Goal: Transaction & Acquisition: Purchase product/service

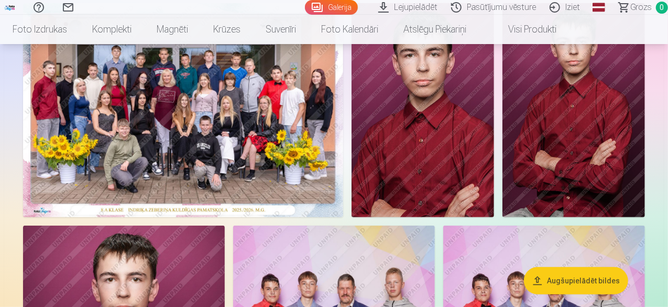
scroll to position [133, 0]
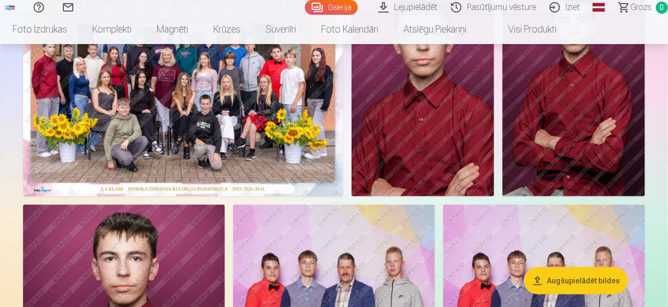
click at [218, 182] on img at bounding box center [183, 89] width 320 height 214
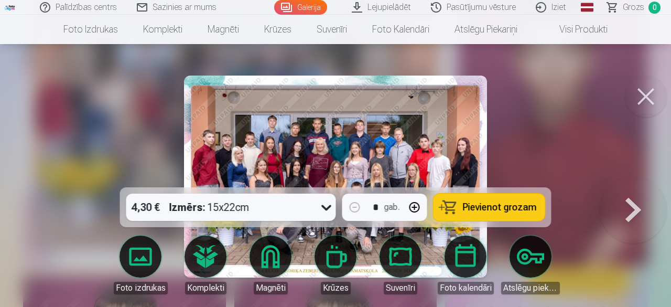
click at [503, 208] on span "Pievienot grozam" at bounding box center [500, 206] width 74 height 9
click at [644, 93] on button at bounding box center [646, 96] width 42 height 42
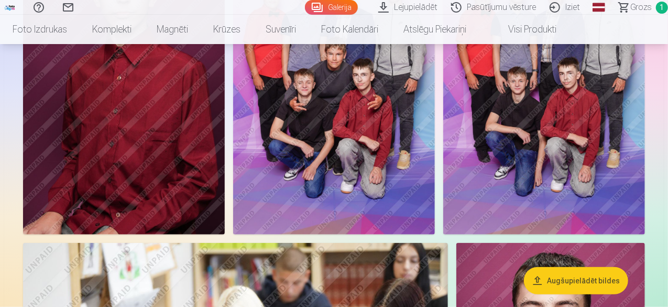
scroll to position [406, 0]
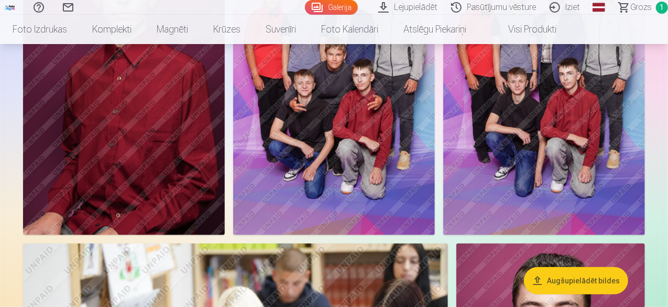
click at [435, 185] on img at bounding box center [334, 83] width 202 height 303
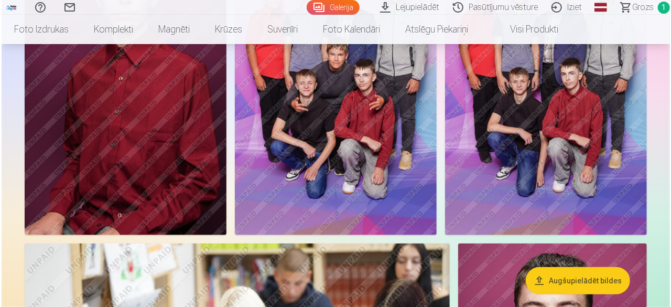
scroll to position [407, 0]
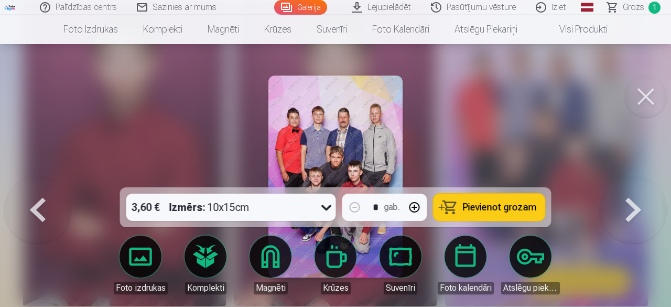
click at [331, 125] on img at bounding box center [335, 176] width 135 height 202
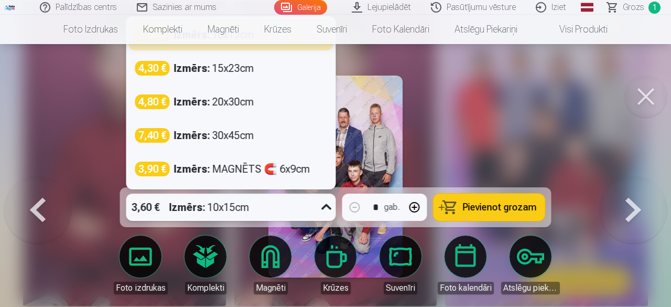
click at [328, 206] on icon at bounding box center [326, 207] width 17 height 17
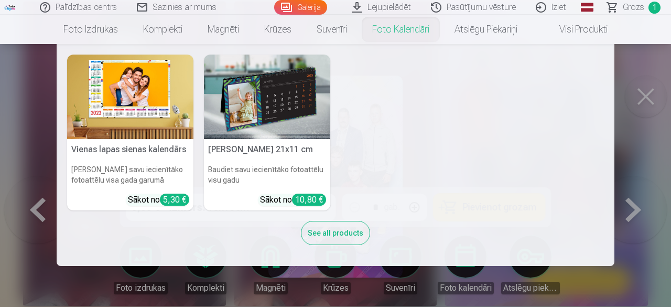
click at [625, 204] on nav "Vienas lapas sienas [PERSON_NAME] savu iecienītāko fotoattēlu visa gada garumā …" at bounding box center [335, 155] width 671 height 222
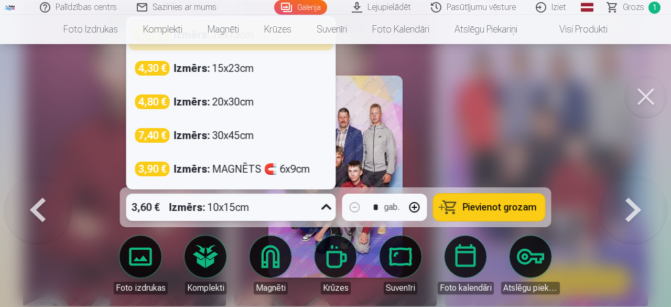
click at [313, 200] on div "3,60 € Izmērs : 10x15cm" at bounding box center [221, 206] width 190 height 27
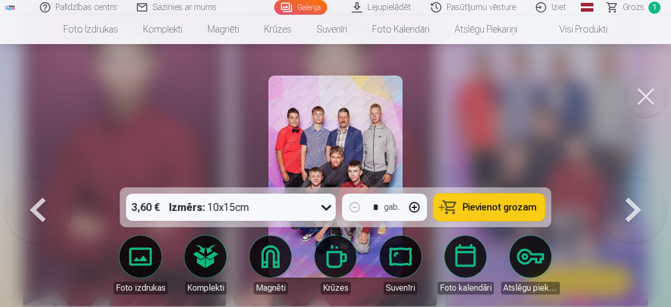
click at [494, 100] on div at bounding box center [335, 153] width 671 height 307
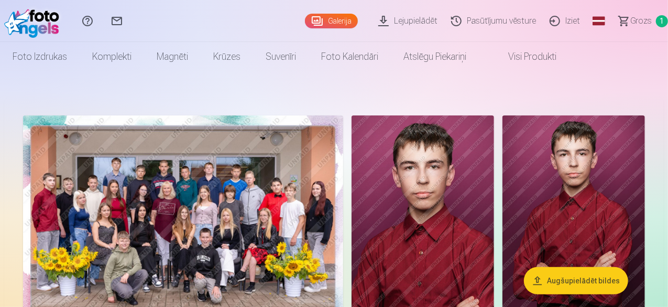
click at [631, 15] on span "Grozs" at bounding box center [641, 21] width 21 height 13
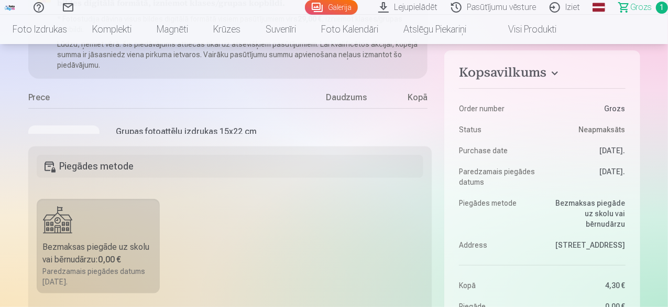
scroll to position [42, 0]
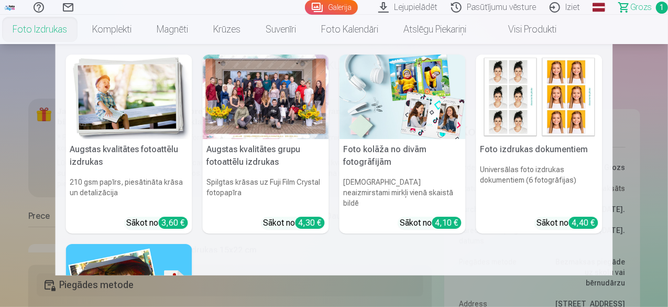
click at [80, 26] on link "Foto izdrukas" at bounding box center [40, 29] width 80 height 29
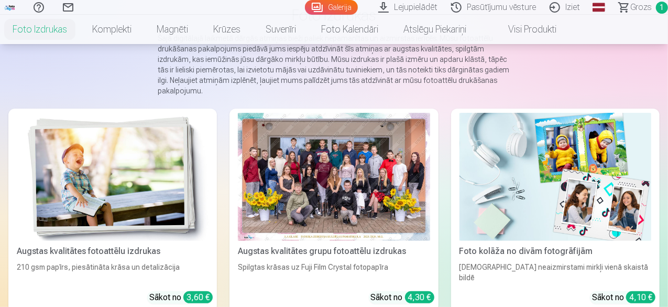
scroll to position [63, 0]
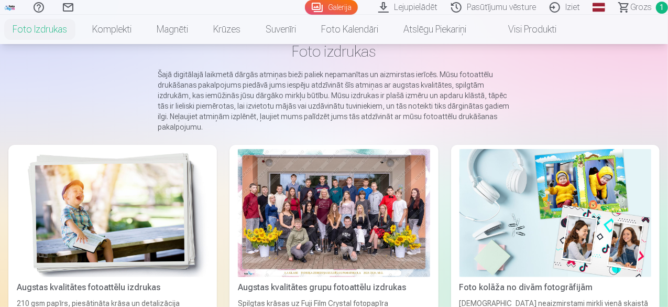
click at [305, 7] on link "Galerija" at bounding box center [331, 7] width 53 height 15
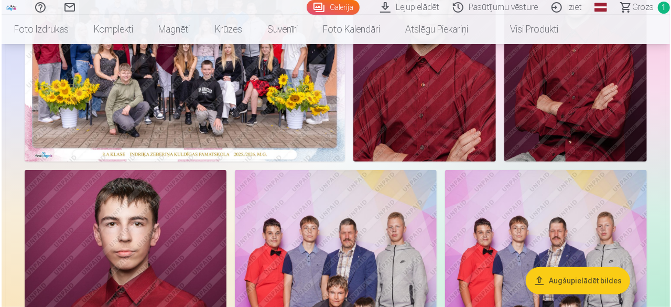
scroll to position [126, 0]
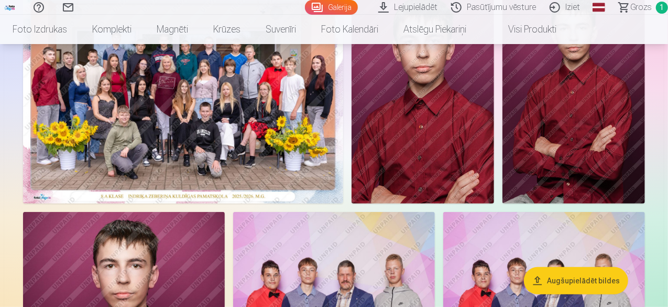
click at [285, 136] on img at bounding box center [183, 97] width 320 height 214
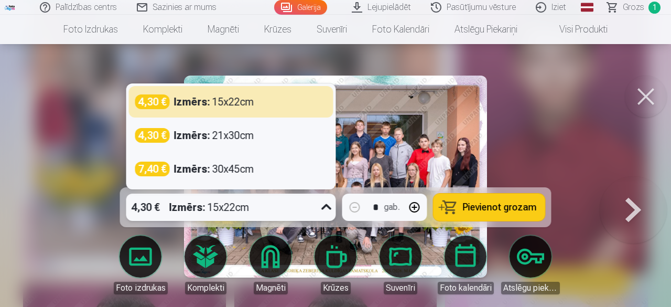
click at [323, 209] on icon at bounding box center [326, 207] width 17 height 17
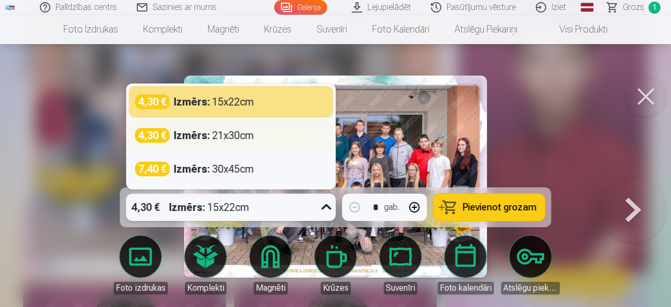
click at [266, 137] on div "4,30 € Izmērs : 21x30cm" at bounding box center [231, 135] width 192 height 15
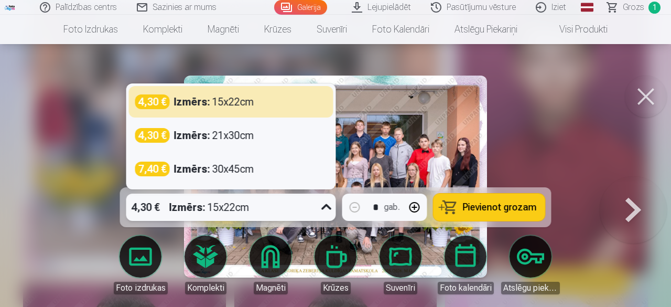
click at [209, 205] on div "Izmērs : 15x22cm" at bounding box center [209, 206] width 80 height 27
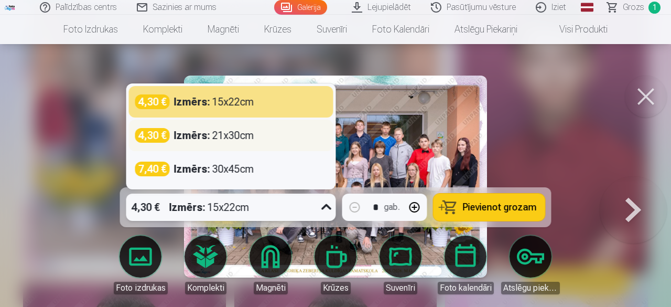
click at [252, 140] on div "Izmērs : 21x30cm" at bounding box center [214, 135] width 80 height 15
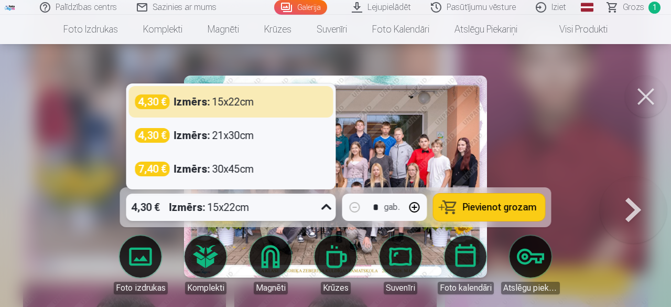
click at [234, 220] on div "Izmērs : 15x22cm" at bounding box center [209, 206] width 80 height 27
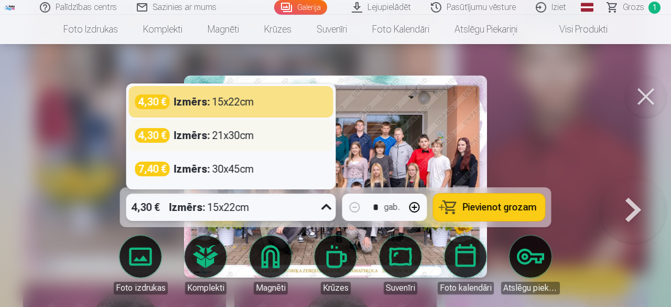
click at [253, 127] on div "4,30 € Izmērs : 21x30cm" at bounding box center [231, 135] width 204 height 31
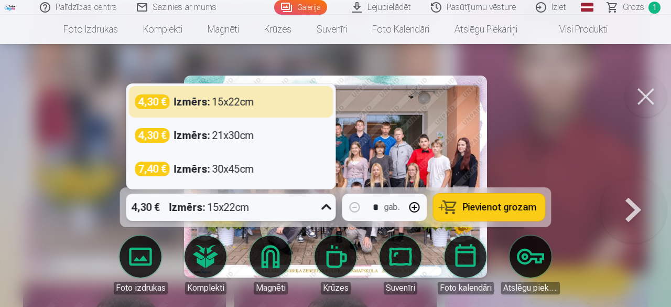
click at [238, 218] on div "Izmērs : 15x22cm" at bounding box center [209, 206] width 80 height 27
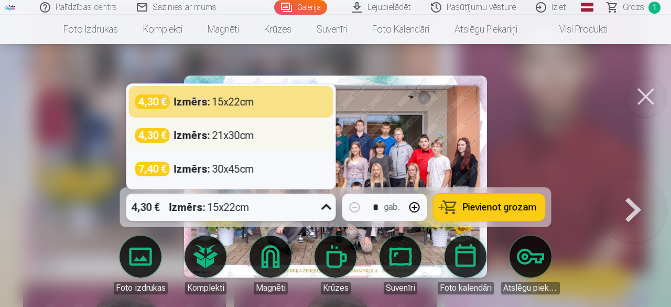
click at [280, 122] on div "4,30 € Izmērs : 21x30cm" at bounding box center [231, 135] width 204 height 31
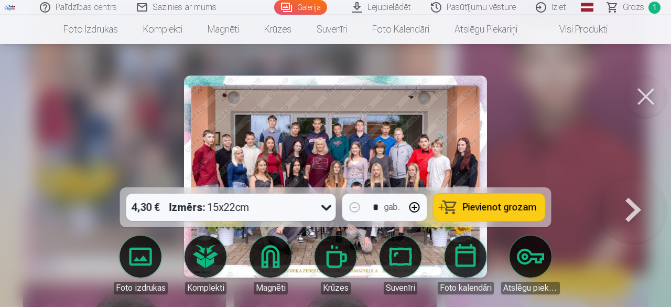
click at [280, 122] on img at bounding box center [335, 176] width 302 height 202
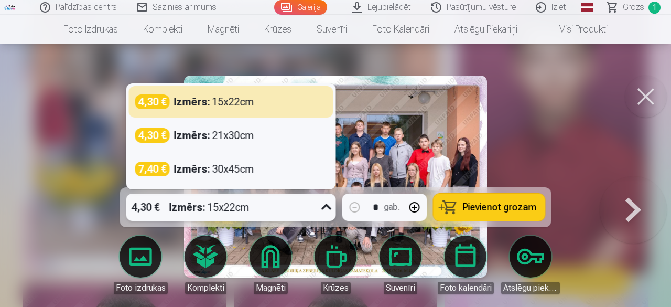
click at [257, 211] on div "4,30 € Izmērs : 15x22cm" at bounding box center [221, 206] width 190 height 27
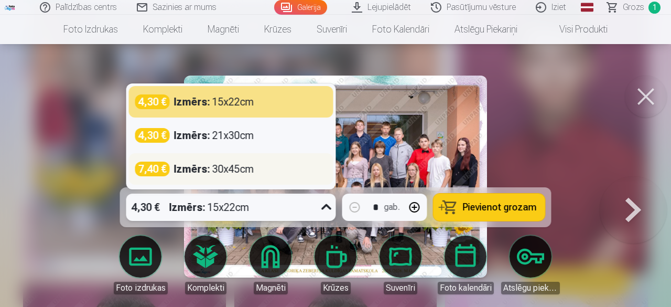
click at [267, 172] on div "7,40 € Izmērs : 30x45cm" at bounding box center [231, 168] width 192 height 15
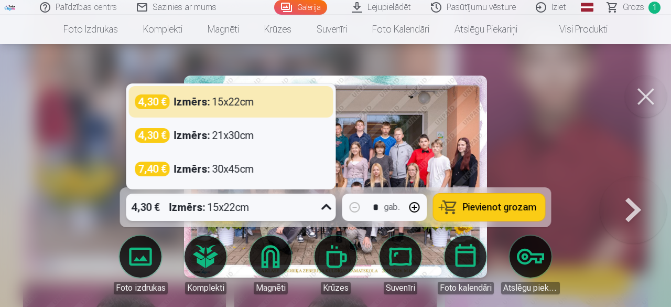
click at [258, 208] on div "4,30 € Izmērs : 15x22cm" at bounding box center [221, 206] width 190 height 27
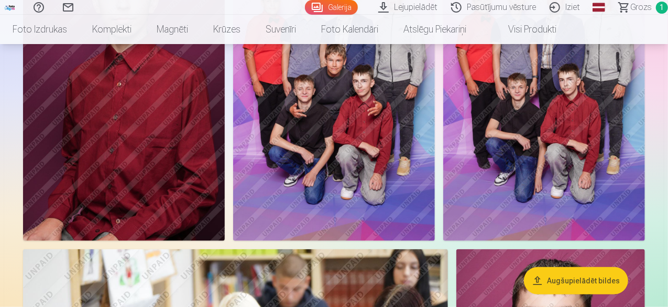
scroll to position [398, 0]
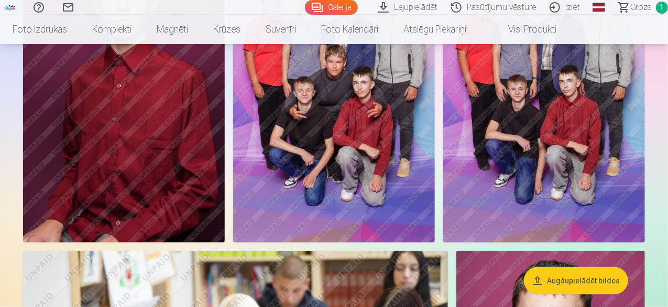
click at [435, 120] on img at bounding box center [334, 90] width 202 height 303
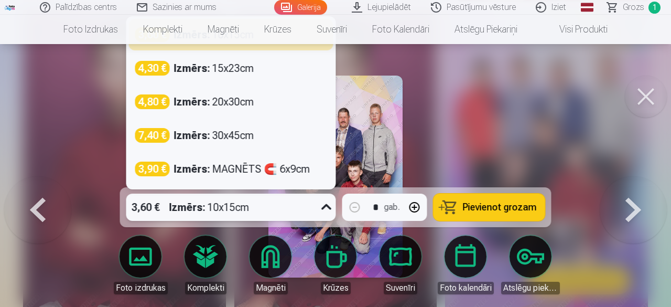
click at [295, 212] on div "3,60 € Izmērs : 10x15cm" at bounding box center [221, 206] width 190 height 27
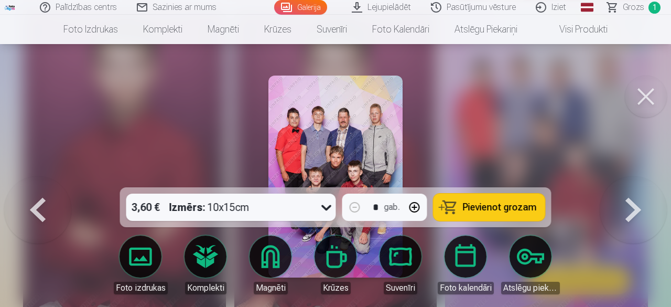
click at [522, 109] on div at bounding box center [335, 153] width 671 height 307
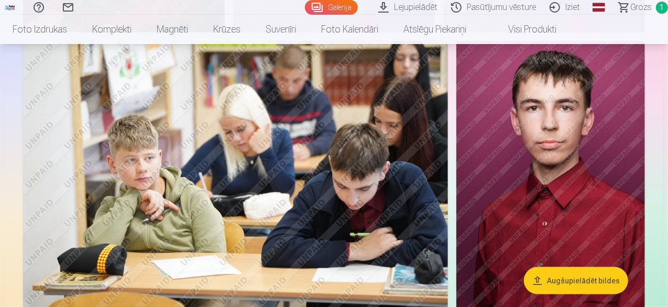
scroll to position [692, 0]
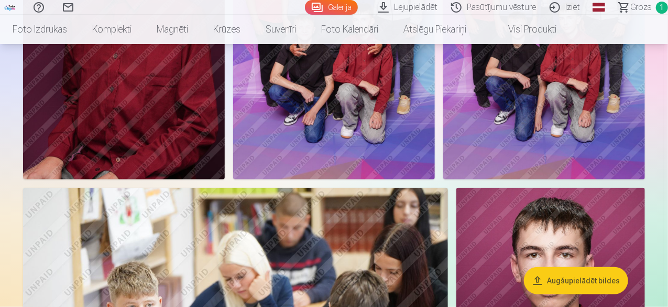
click at [435, 139] on img at bounding box center [334, 27] width 202 height 303
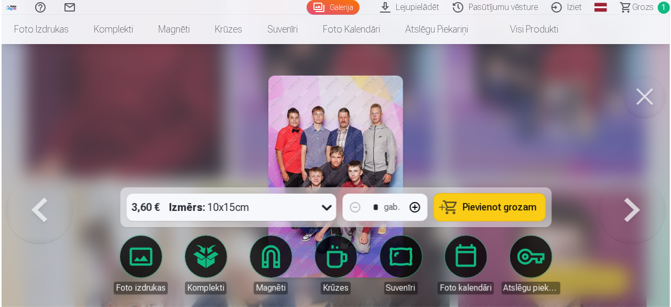
scroll to position [462, 0]
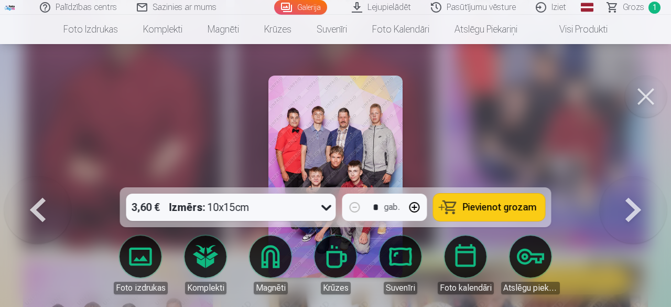
click at [506, 210] on span "Pievienot grozam" at bounding box center [500, 206] width 74 height 9
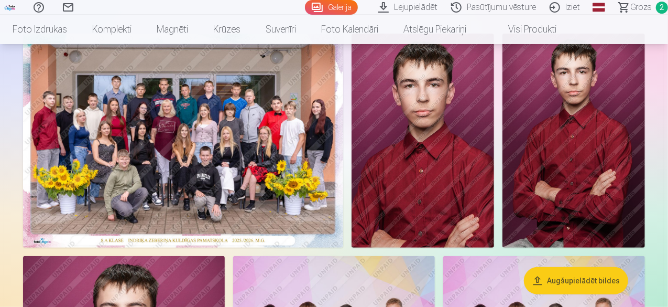
scroll to position [84, 0]
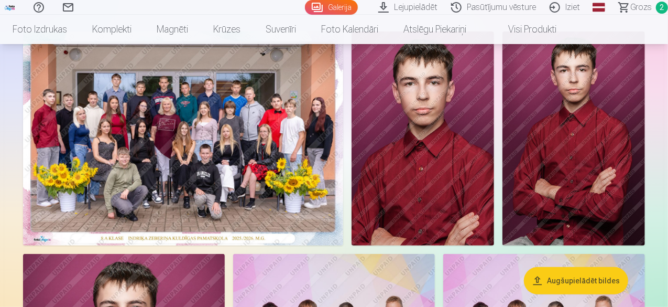
click at [494, 147] on img at bounding box center [423, 138] width 143 height 214
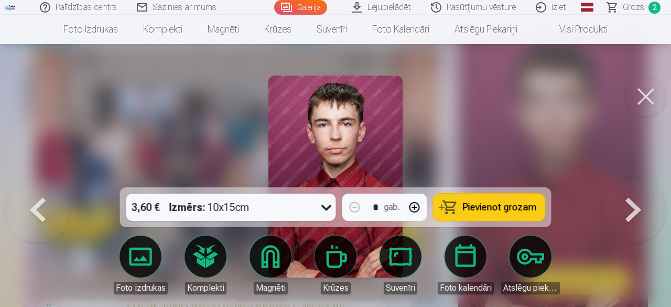
click at [481, 201] on button "Pievienot grozam" at bounding box center [490, 206] width 112 height 27
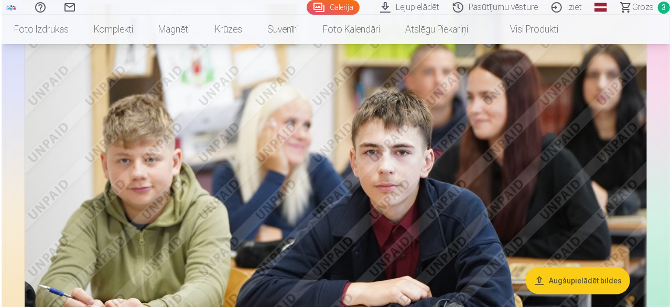
scroll to position [2202, 0]
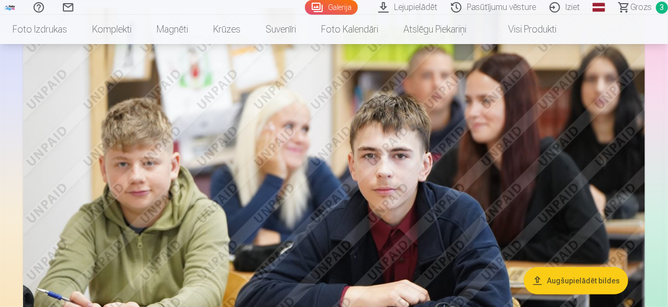
click at [338, 169] on img at bounding box center [334, 215] width 622 height 415
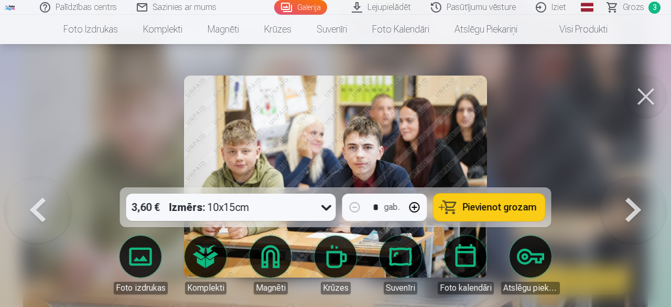
click at [484, 207] on span "Pievienot grozam" at bounding box center [500, 206] width 74 height 9
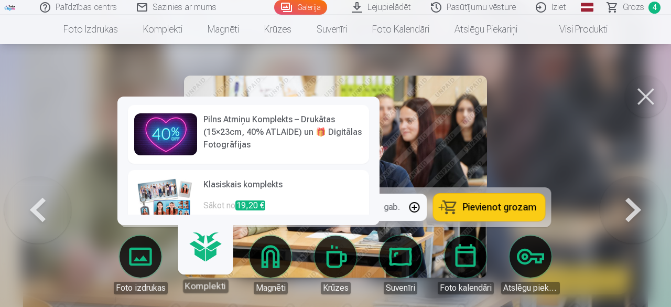
click at [205, 131] on link "Pilns Atmiņu Komplekts – Drukātas (15×23cm, 40% ATLAIDE) un 🎁 Digitālas Fotogrā…" at bounding box center [248, 134] width 241 height 59
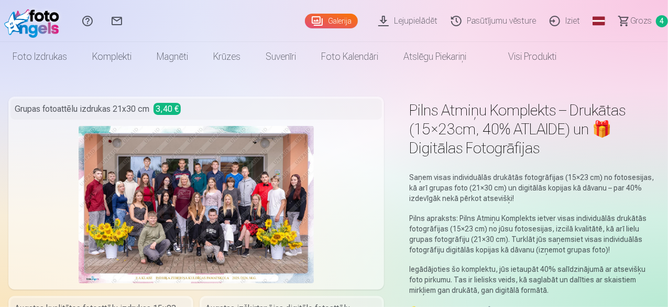
click at [636, 21] on span "Grozs" at bounding box center [641, 21] width 21 height 13
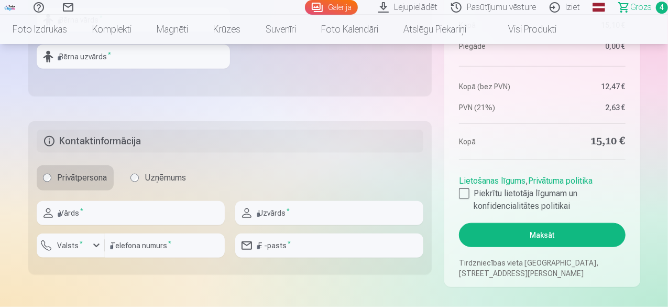
scroll to position [461, 0]
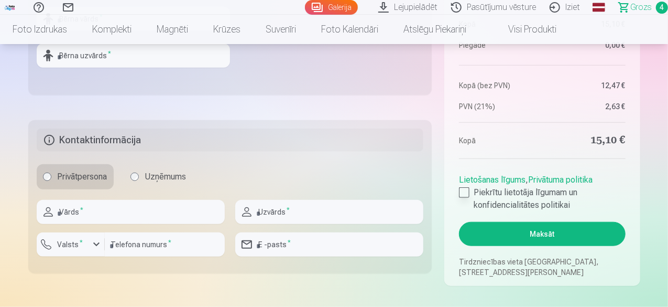
click at [460, 193] on div at bounding box center [464, 192] width 10 height 10
click at [71, 218] on input "text" at bounding box center [131, 212] width 188 height 24
type input "*****"
type input "*******"
click at [137, 248] on input "number" at bounding box center [165, 244] width 120 height 24
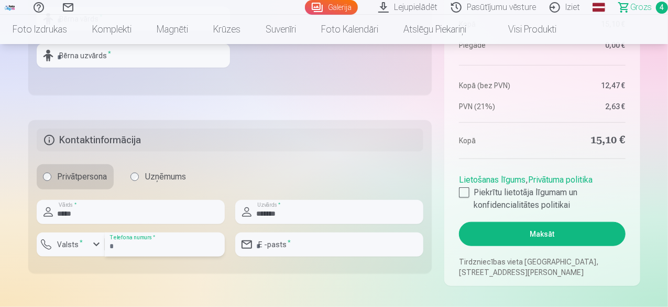
type input "********"
click at [310, 250] on input "email" at bounding box center [329, 244] width 188 height 24
click at [373, 242] on input "email" at bounding box center [329, 244] width 188 height 24
click at [459, 222] on button "Maksāt" at bounding box center [542, 234] width 166 height 24
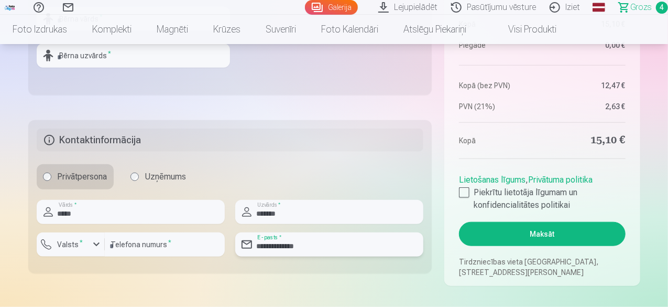
click at [459, 222] on button "Maksāt" at bounding box center [542, 234] width 166 height 24
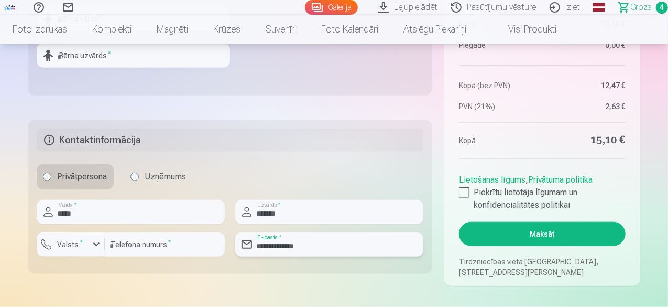
click at [459, 222] on button "Maksāt" at bounding box center [542, 234] width 166 height 24
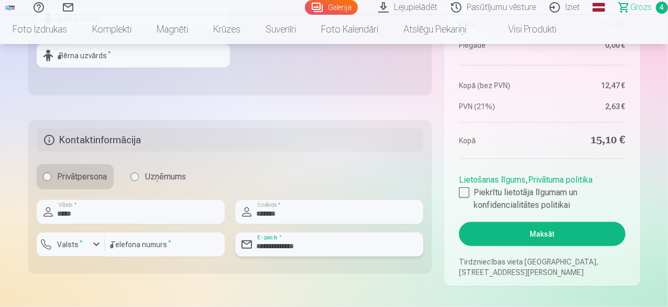
click at [459, 222] on button "Maksāt" at bounding box center [542, 234] width 166 height 24
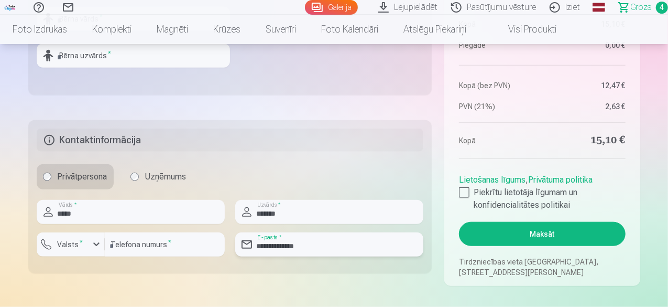
click at [459, 222] on button "Maksāt" at bounding box center [542, 234] width 166 height 24
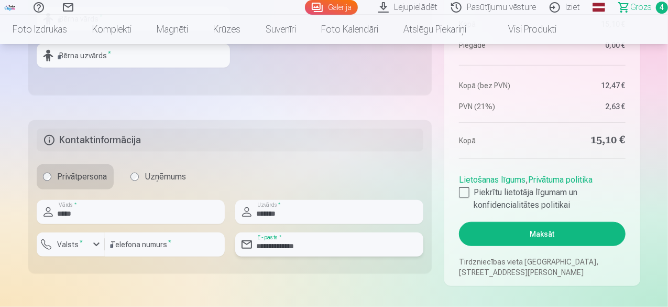
click at [459, 222] on button "Maksāt" at bounding box center [542, 234] width 166 height 24
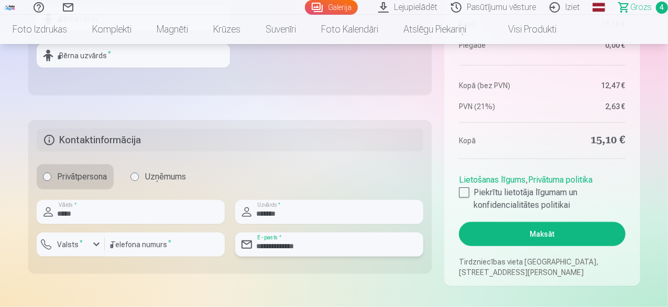
click at [459, 222] on button "Maksāt" at bounding box center [542, 234] width 166 height 24
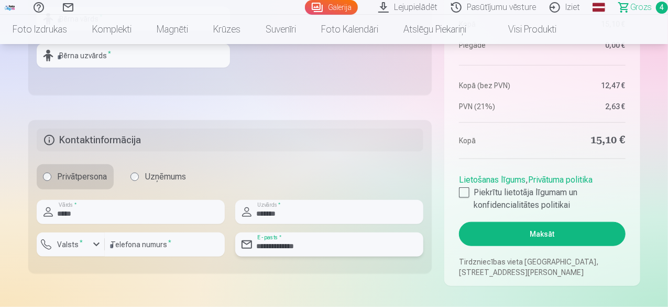
click at [459, 222] on button "Maksāt" at bounding box center [542, 234] width 166 height 24
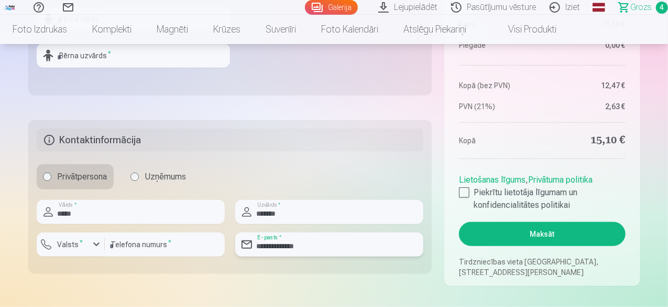
click at [459, 222] on button "Maksāt" at bounding box center [542, 234] width 166 height 24
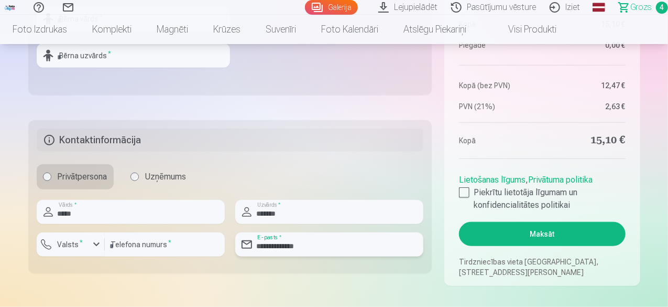
click at [459, 222] on button "Maksāt" at bounding box center [542, 234] width 166 height 24
click at [373, 242] on input "**********" at bounding box center [329, 244] width 188 height 24
click at [312, 247] on input "**********" at bounding box center [329, 244] width 188 height 24
click at [341, 241] on input "**********" at bounding box center [329, 244] width 188 height 24
type input "**********"
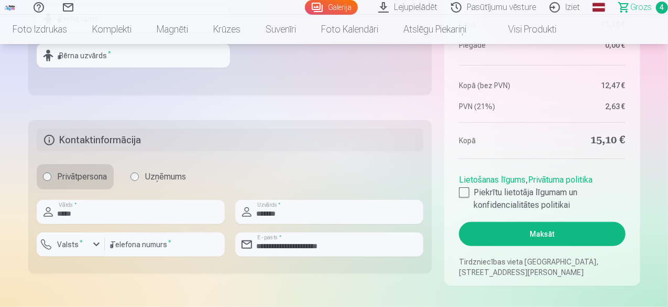
click at [485, 231] on button "Maksāt" at bounding box center [542, 234] width 166 height 24
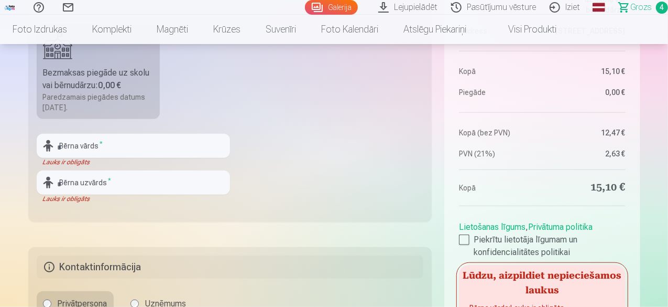
scroll to position [335, 0]
click at [121, 136] on input "text" at bounding box center [133, 145] width 193 height 24
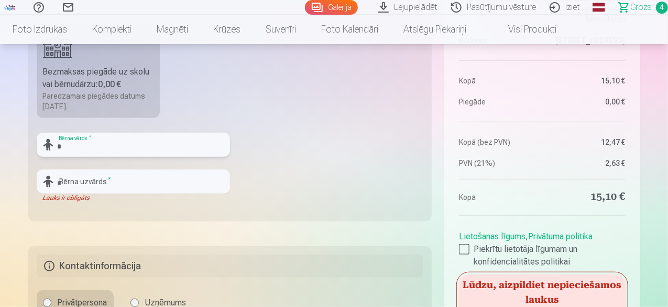
drag, startPoint x: 121, startPoint y: 129, endPoint x: 96, endPoint y: 135, distance: 24.7
click at [96, 135] on input "*" at bounding box center [133, 145] width 193 height 24
type input "*****"
click at [90, 190] on input "text" at bounding box center [133, 181] width 193 height 24
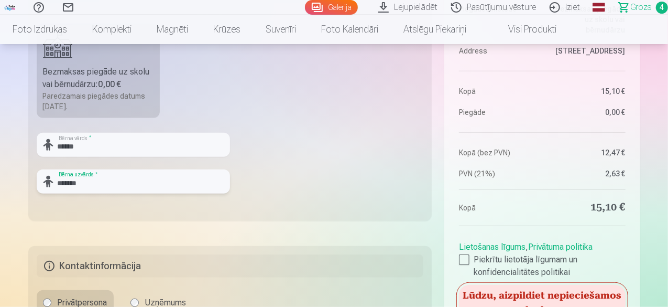
type input "*******"
click at [290, 157] on fieldset "Piegādes metode Bezmaksas piegāde uz skolu vai bērnudārzu : 0,00 € Paredzamais …" at bounding box center [230, 96] width 404 height 250
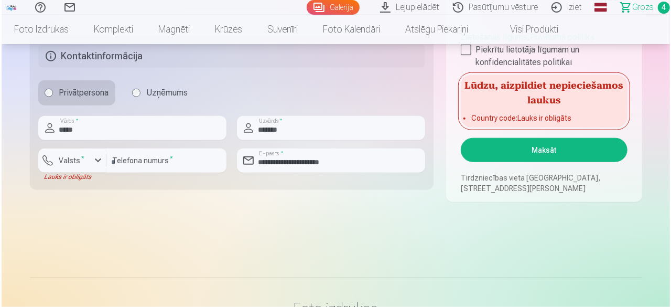
scroll to position [524, 0]
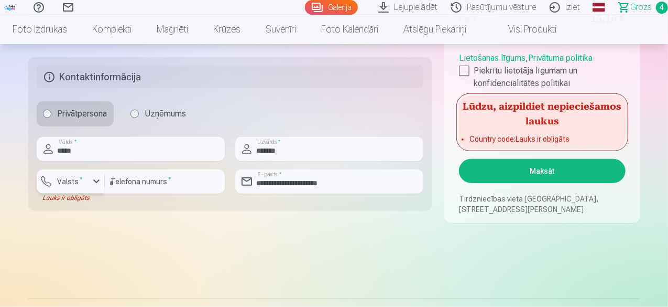
click at [67, 190] on button "Valsts *" at bounding box center [71, 181] width 68 height 24
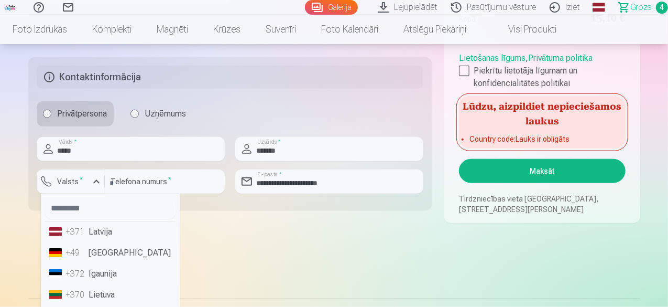
click at [96, 234] on li "+371 Latvija" at bounding box center [110, 231] width 131 height 21
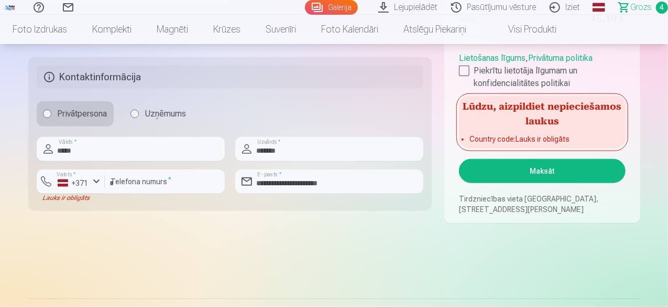
click at [495, 172] on button "Maksāt" at bounding box center [542, 171] width 166 height 24
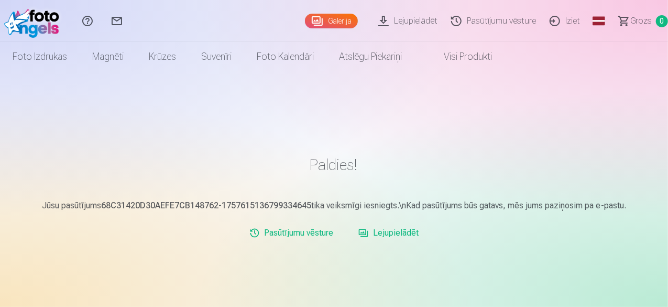
click at [614, 19] on link "Grozs 0" at bounding box center [639, 21] width 59 height 42
